Goal: Check status: Check status

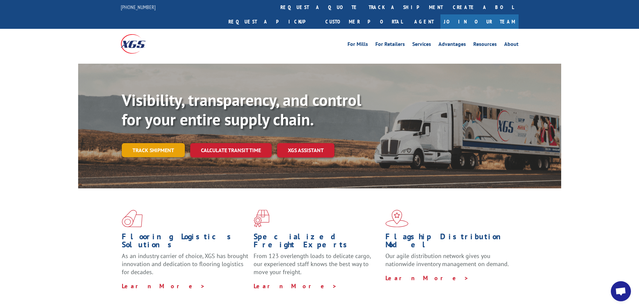
click at [144, 143] on link "Track shipment" at bounding box center [153, 150] width 63 height 14
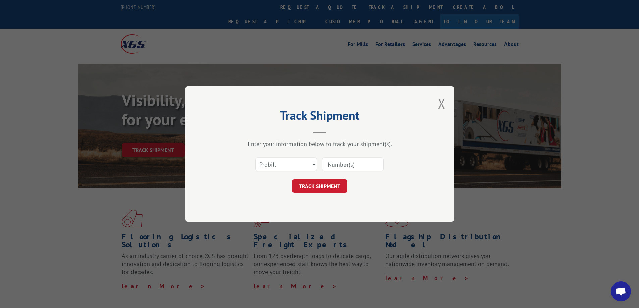
click at [295, 172] on div "Select category... Probill BOL PO" at bounding box center [286, 164] width 61 height 15
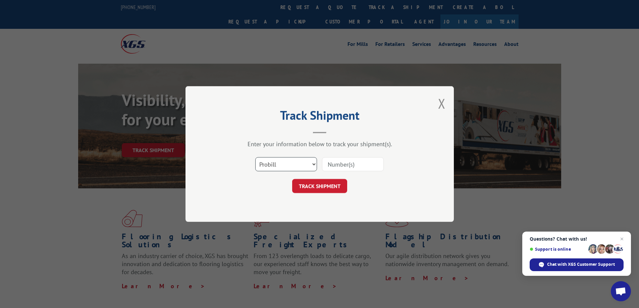
click at [295, 170] on select "Select category... Probill BOL PO" at bounding box center [286, 164] width 62 height 14
select select "bol"
click at [255, 157] on select "Select category... Probill BOL PO" at bounding box center [286, 164] width 62 height 14
click at [351, 161] on input at bounding box center [353, 164] width 62 height 14
type input "3373433"
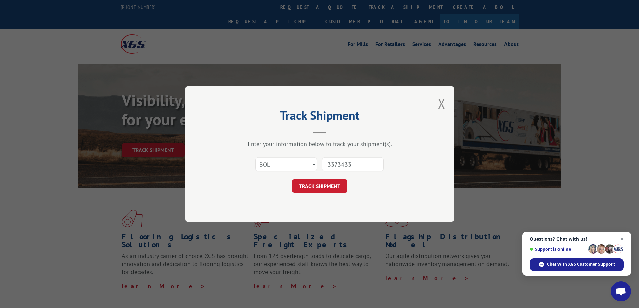
click button "TRACK SHIPMENT" at bounding box center [319, 186] width 55 height 14
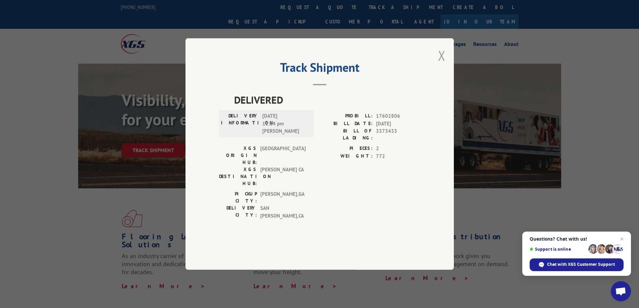
click at [441, 64] on button "Close modal" at bounding box center [441, 56] width 7 height 18
